Goal: Information Seeking & Learning: Learn about a topic

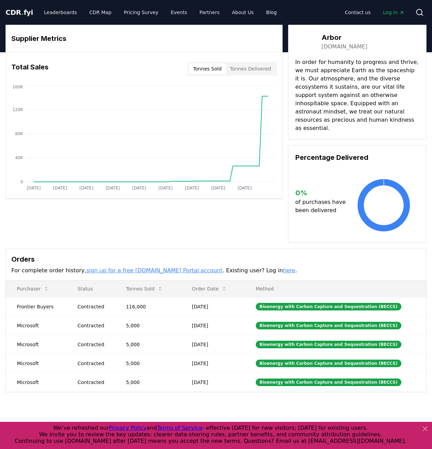
drag, startPoint x: 366, startPoint y: 97, endPoint x: 361, endPoint y: 97, distance: 5.2
click at [361, 97] on p "In order for humanity to progress and thrive, we must appreciate Earth as the s…" at bounding box center [357, 95] width 124 height 74
click at [348, 105] on p "In order for humanity to progress and thrive, we must appreciate Earth as the s…" at bounding box center [357, 95] width 124 height 74
